Goal: Find specific page/section: Find specific page/section

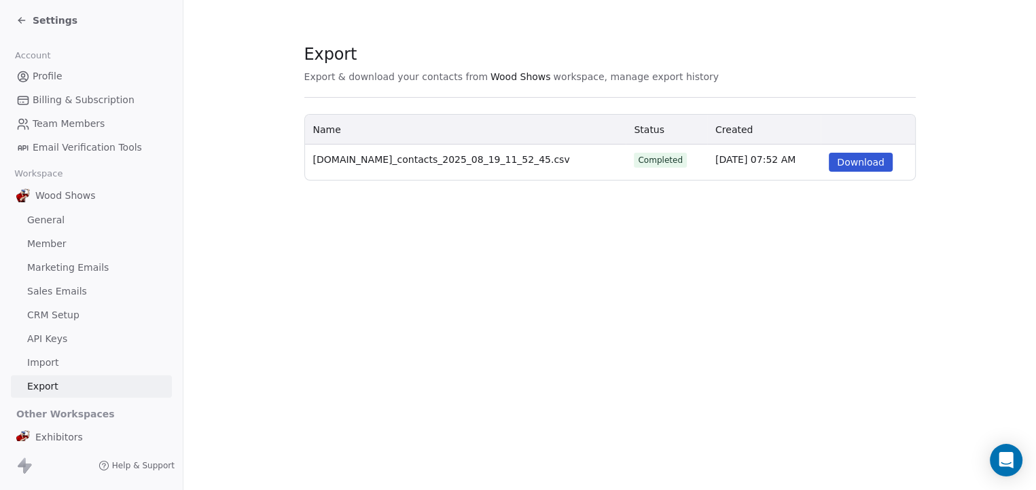
scroll to position [8, 0]
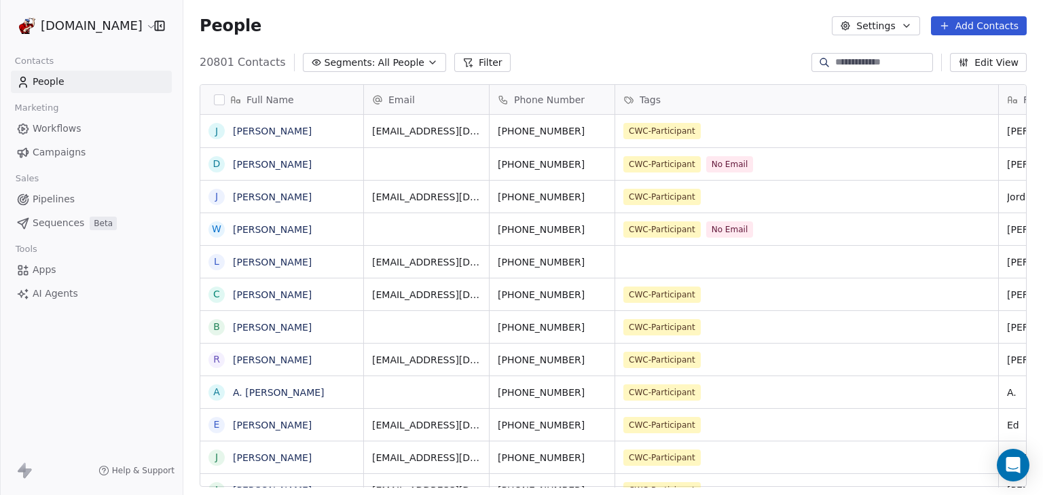
scroll to position [427, 851]
click at [867, 62] on input at bounding box center [882, 63] width 95 height 14
click at [835, 67] on input at bounding box center [882, 63] width 95 height 14
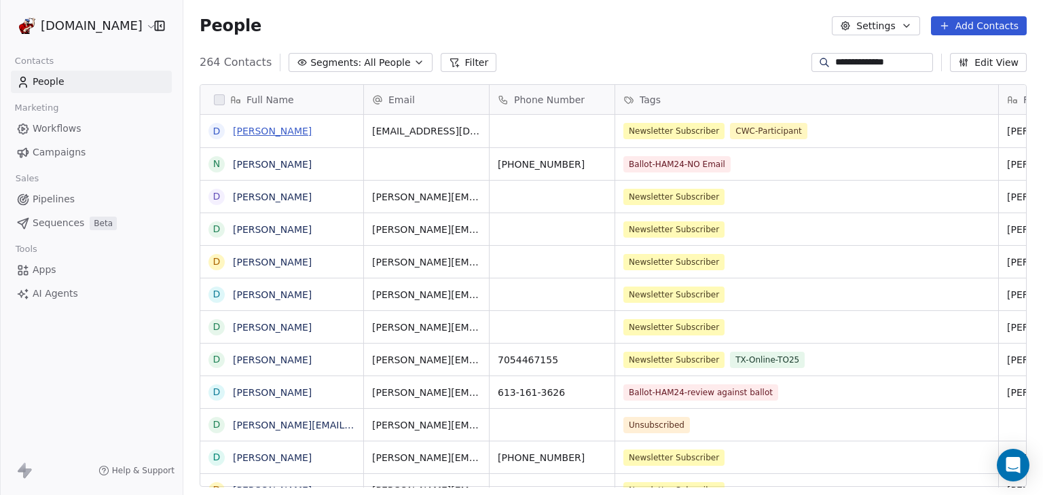
type input "**********"
click at [274, 130] on link "[PERSON_NAME]" at bounding box center [272, 131] width 79 height 11
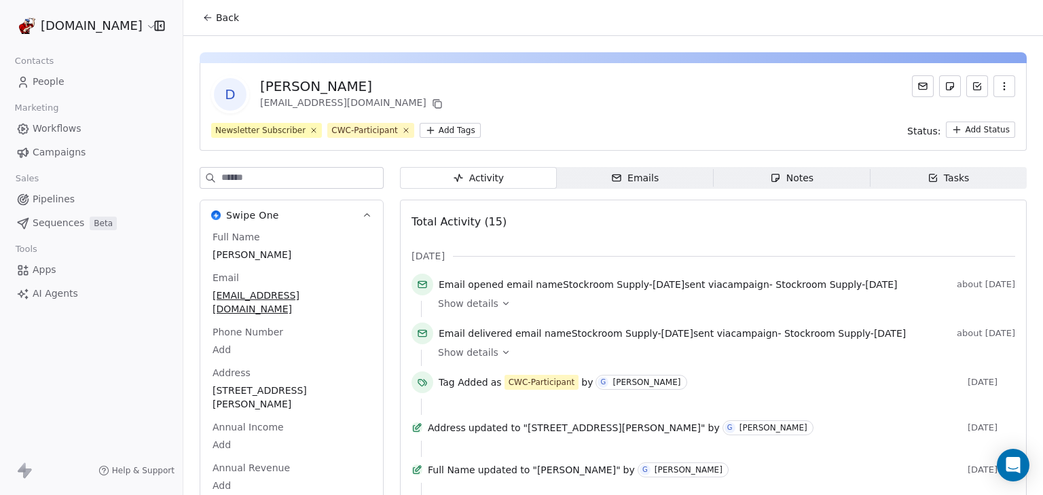
click at [450, 134] on html "[DOMAIN_NAME] Contacts People Marketing Workflows Campaigns Sales Pipelines Seq…" at bounding box center [521, 247] width 1043 height 495
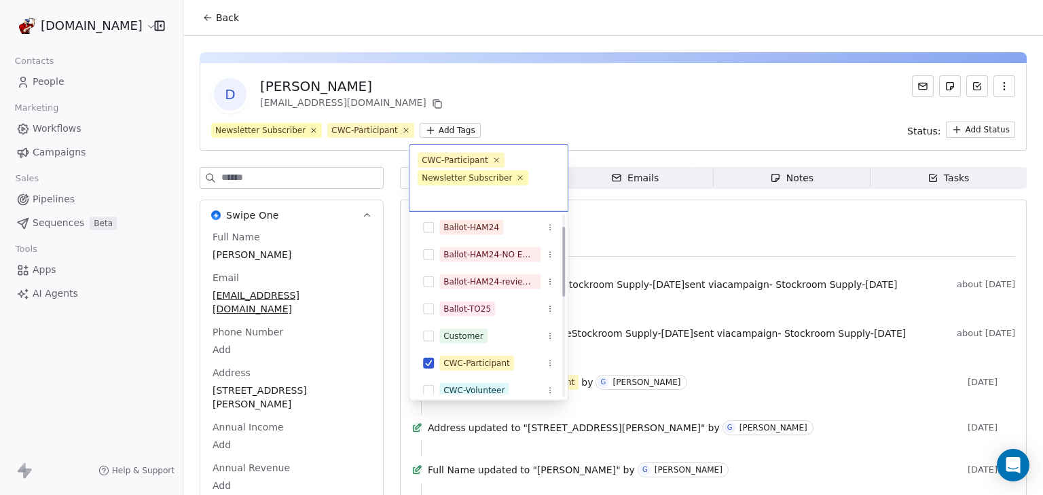
scroll to position [13, 0]
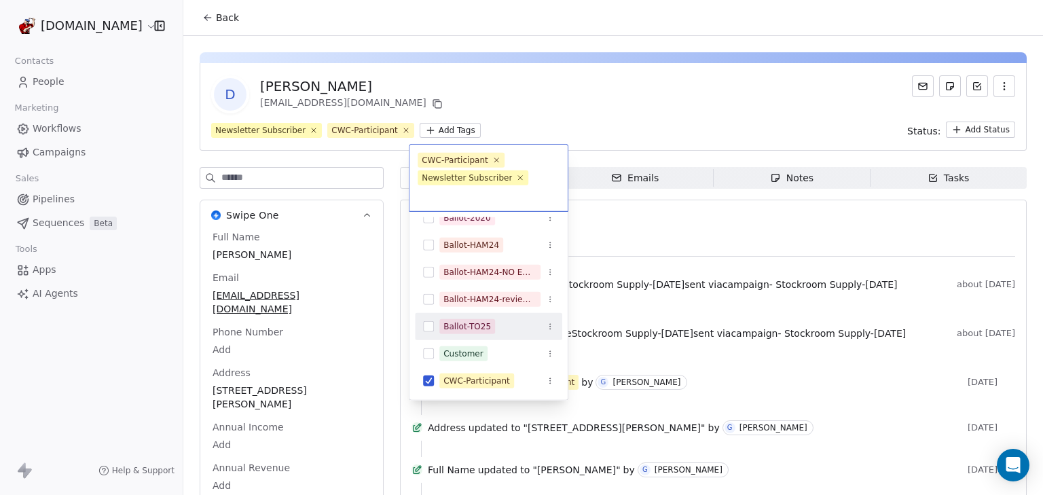
click at [432, 327] on button "Suggestions" at bounding box center [428, 326] width 11 height 11
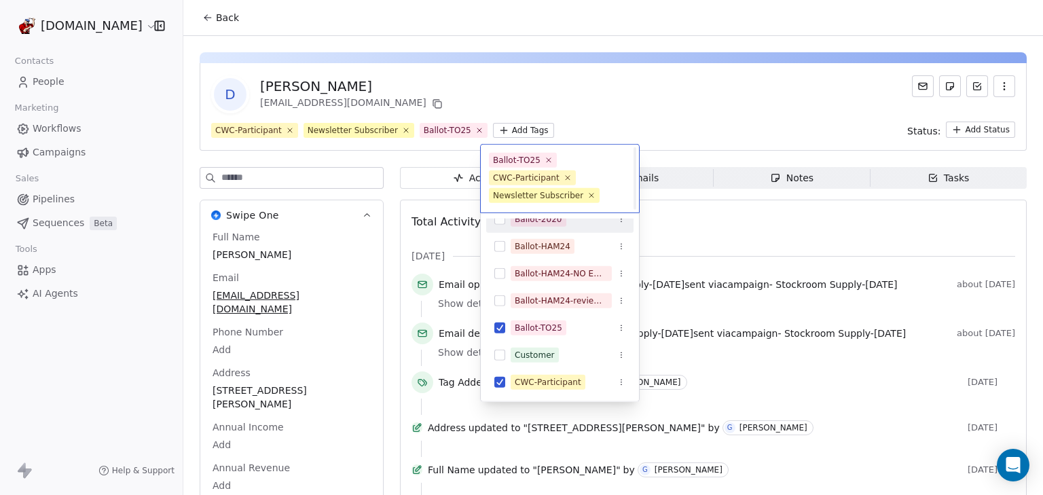
click at [543, 107] on html "[DOMAIN_NAME] Contacts People Marketing Workflows Campaigns Sales Pipelines Seq…" at bounding box center [521, 247] width 1043 height 495
